Goal: Transaction & Acquisition: Purchase product/service

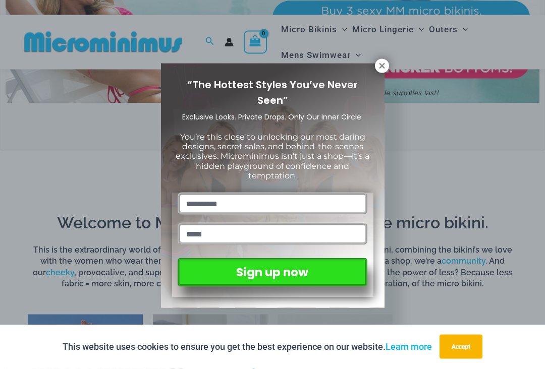
scroll to position [398, 0]
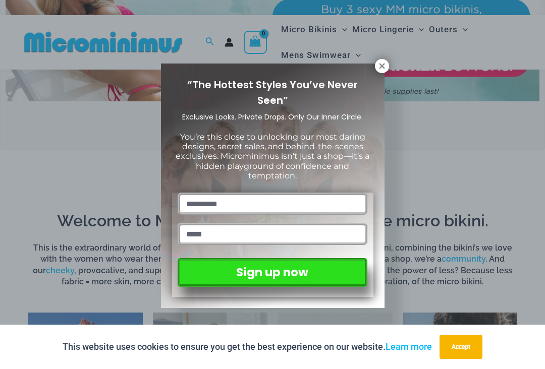
click at [385, 62] on icon at bounding box center [382, 66] width 9 height 9
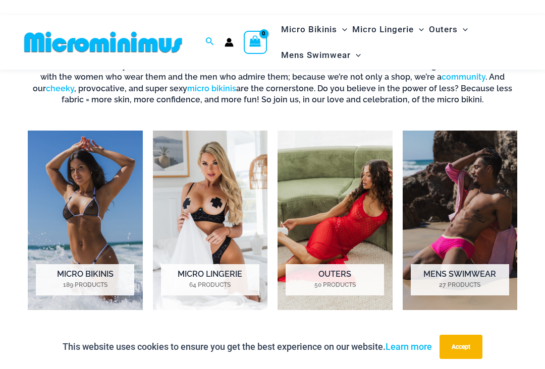
scroll to position [586, 0]
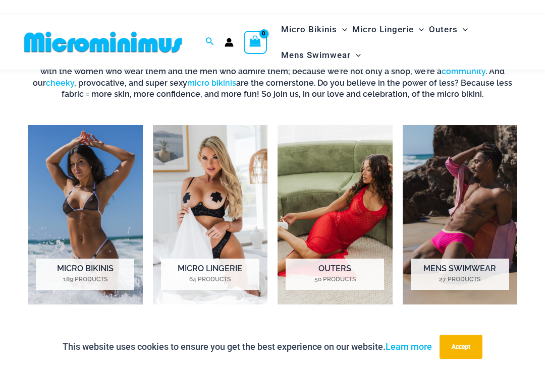
click at [91, 273] on h2 "Micro Bikinis 189 Products" at bounding box center [85, 274] width 98 height 31
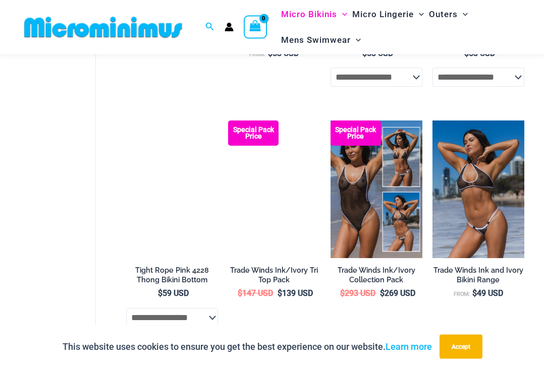
scroll to position [579, 0]
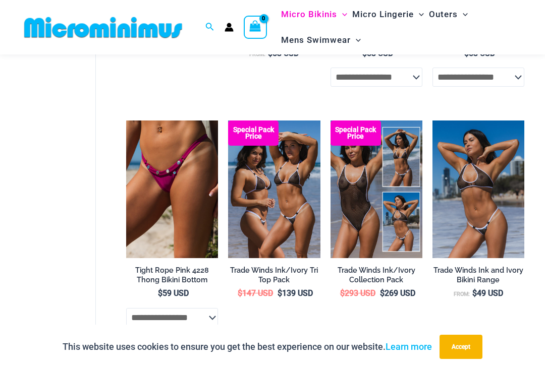
click at [228, 121] on img at bounding box center [228, 121] width 0 height 0
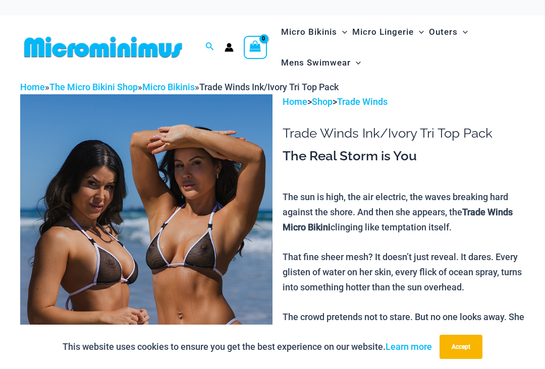
click at [469, 351] on button "Accept" at bounding box center [461, 347] width 43 height 24
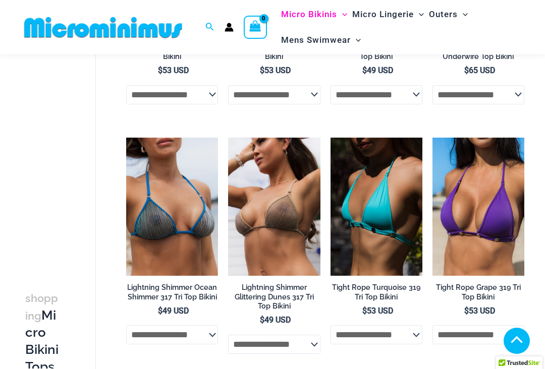
scroll to position [2052, 0]
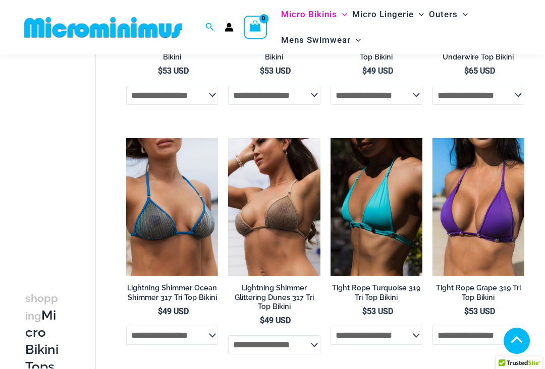
click at [433, 138] on img at bounding box center [433, 138] width 0 height 0
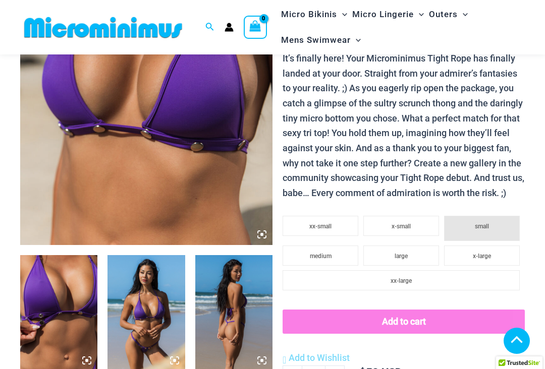
scroll to position [217, 0]
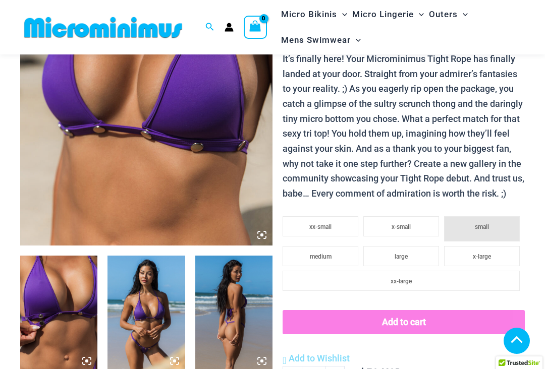
click at [70, 335] on img at bounding box center [58, 314] width 77 height 116
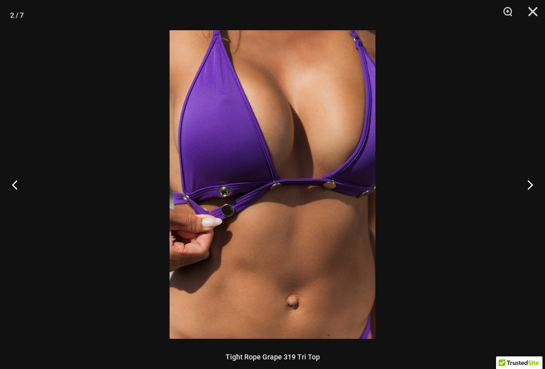
click at [529, 191] on button "Next" at bounding box center [526, 185] width 38 height 50
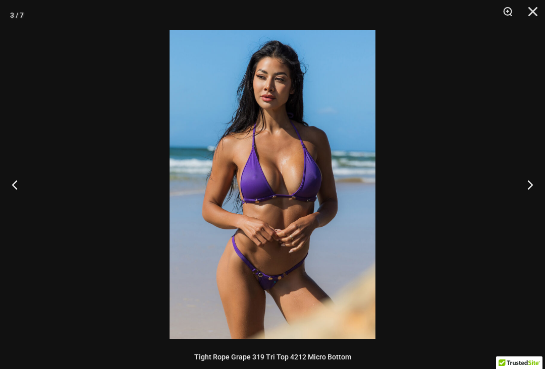
click at [526, 192] on button "Next" at bounding box center [526, 185] width 38 height 50
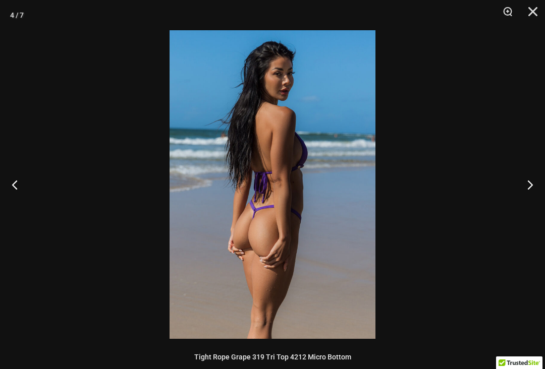
click at [523, 194] on button "Next" at bounding box center [526, 185] width 38 height 50
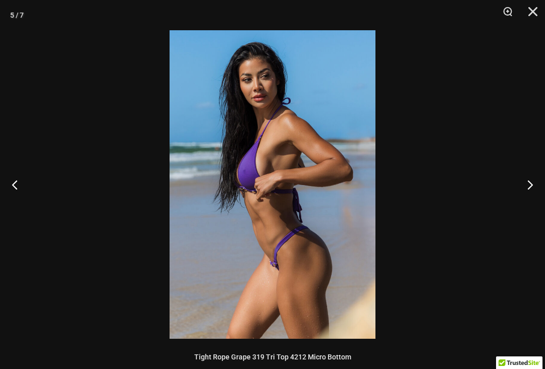
click at [528, 188] on button "Next" at bounding box center [526, 185] width 38 height 50
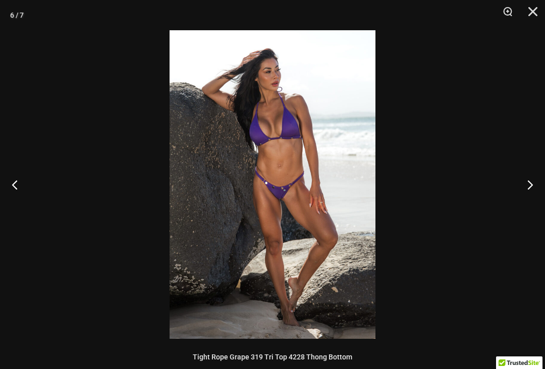
click at [528, 192] on button "Next" at bounding box center [526, 185] width 38 height 50
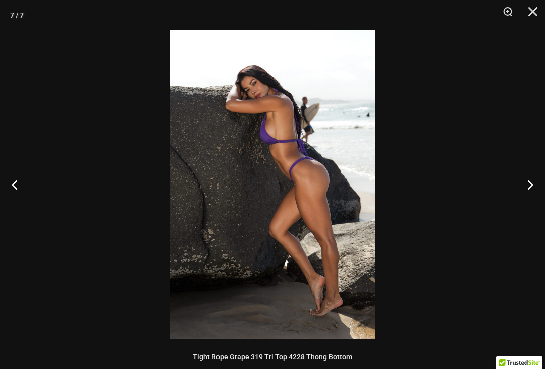
click at [536, 17] on button "Close" at bounding box center [529, 15] width 25 height 30
